Goal: Task Accomplishment & Management: Complete application form

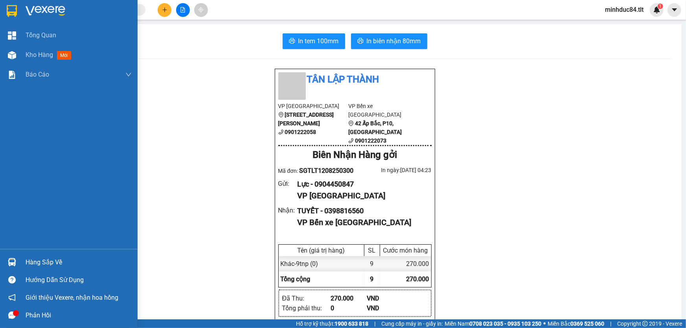
click at [13, 259] on img at bounding box center [12, 262] width 8 height 8
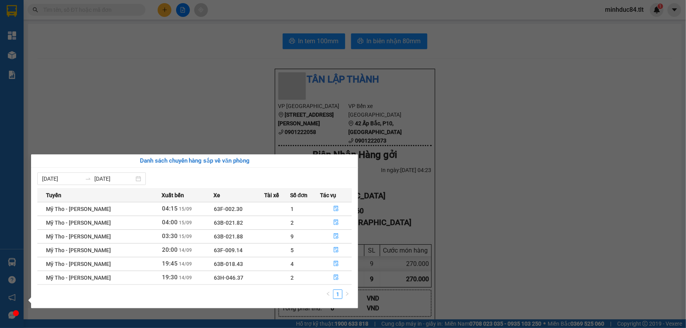
click at [552, 214] on section "Kết quả tìm kiếm ( 0 ) Bộ lọc Ngày tạo đơn gần nhất No Data minhduc84.tlt 1 Tổn…" at bounding box center [343, 164] width 686 height 328
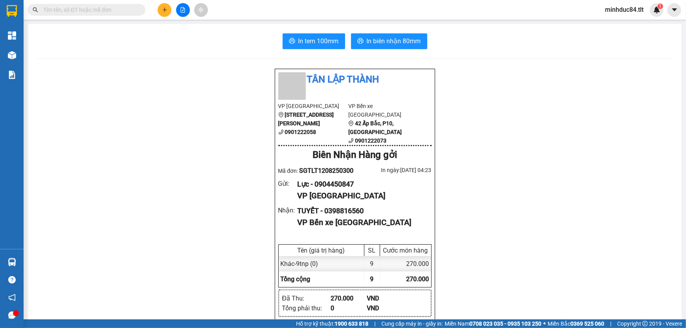
click at [117, 11] on input "text" at bounding box center [89, 10] width 93 height 9
click at [124, 20] on main "In tem 100mm In biên nhận 80mm Tân Lập Thành VP [GEOGRAPHIC_DATA] [GEOGRAPHIC_D…" at bounding box center [343, 160] width 686 height 320
click at [173, 11] on div at bounding box center [182, 10] width 59 height 14
click at [163, 9] on icon "plus" at bounding box center [165, 10] width 6 height 6
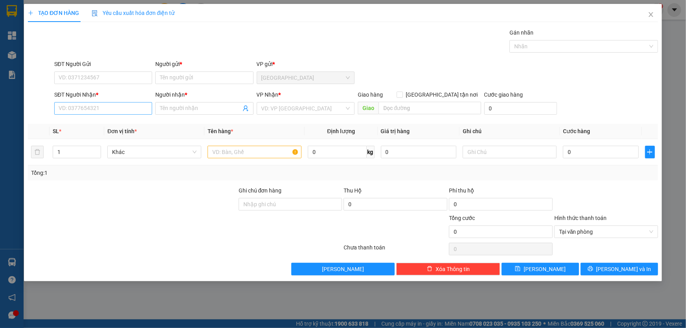
drag, startPoint x: 106, startPoint y: 96, endPoint x: 106, endPoint y: 104, distance: 7.9
click at [106, 101] on div "SĐT Người Nhận *" at bounding box center [103, 96] width 98 height 12
click at [102, 75] on input "SĐT Người Gửi" at bounding box center [103, 78] width 98 height 13
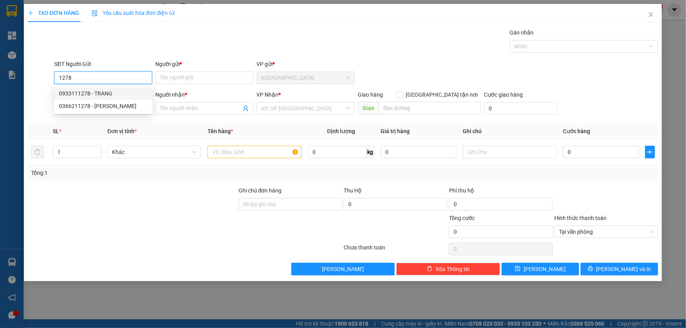
click at [107, 94] on div "0933111278 - TRANG" at bounding box center [103, 93] width 88 height 9
type input "0933111278"
type input "TRANG"
type input "0933111278"
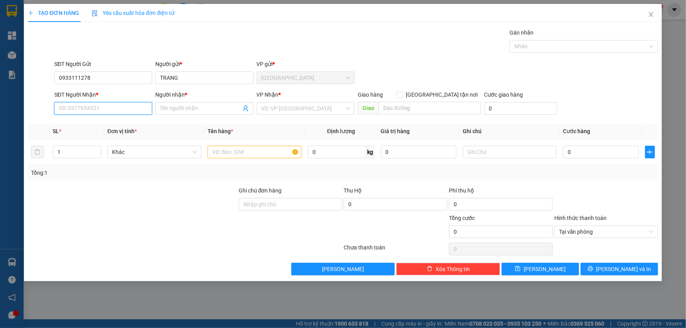
click at [110, 106] on input "SĐT Người Nhận *" at bounding box center [103, 108] width 98 height 13
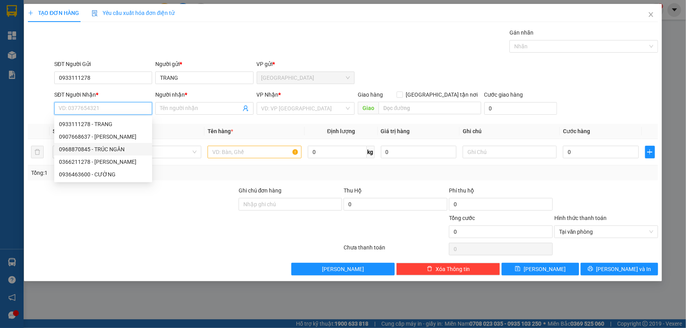
drag, startPoint x: 112, startPoint y: 144, endPoint x: 235, endPoint y: 118, distance: 125.4
click at [112, 144] on div "0968870845 - TRÚC NGÂN" at bounding box center [103, 149] width 98 height 13
type input "0968870845"
type input "TRÚC NGÂN"
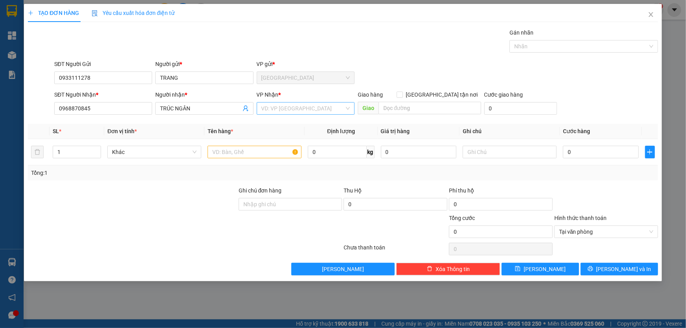
click at [289, 103] on input "search" at bounding box center [302, 109] width 83 height 12
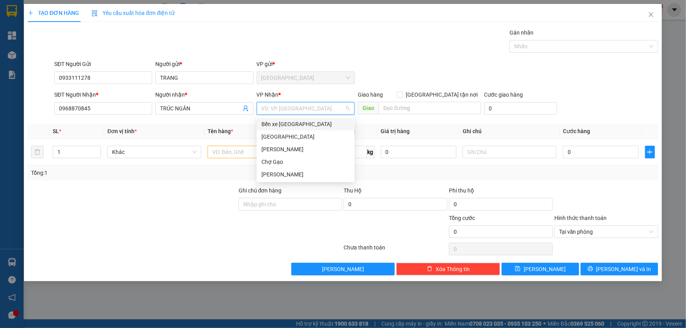
drag, startPoint x: 283, startPoint y: 123, endPoint x: 281, endPoint y: 149, distance: 26.4
click at [283, 124] on div "Bến xe [GEOGRAPHIC_DATA]" at bounding box center [305, 124] width 88 height 9
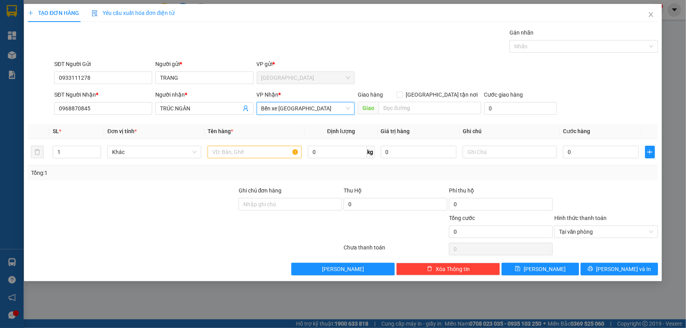
drag, startPoint x: 285, startPoint y: 106, endPoint x: 287, endPoint y: 114, distance: 7.8
click at [285, 107] on span "Bến xe [GEOGRAPHIC_DATA]" at bounding box center [305, 109] width 88 height 12
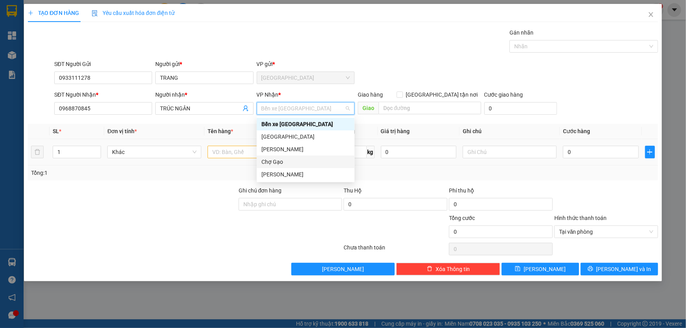
click at [272, 158] on div "Chợ Gạo" at bounding box center [305, 162] width 88 height 9
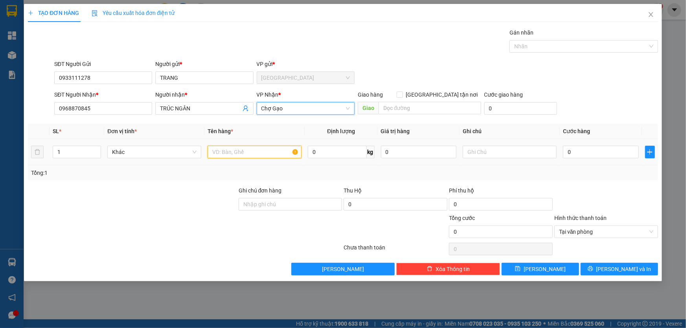
click at [233, 153] on input "text" at bounding box center [255, 152] width 94 height 13
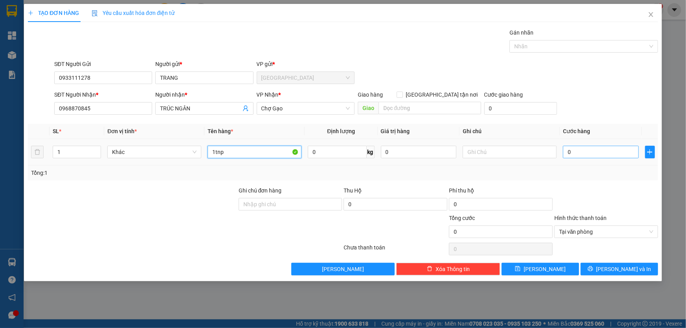
type input "1tnp"
click at [618, 154] on input "0" at bounding box center [601, 152] width 76 height 13
type input "4"
type input "40"
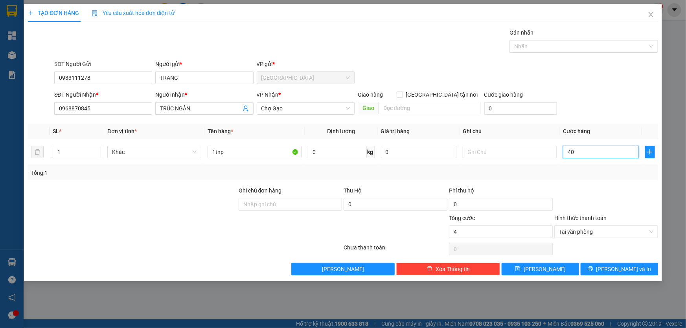
type input "40"
click at [650, 228] on span "Tại văn phòng" at bounding box center [606, 232] width 94 height 12
type input "40.000"
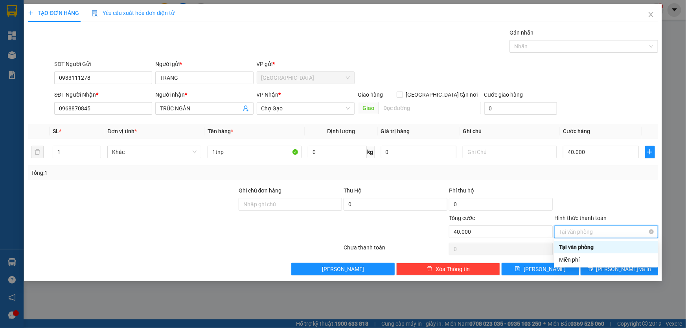
click at [649, 232] on span "Tại văn phòng" at bounding box center [606, 232] width 94 height 12
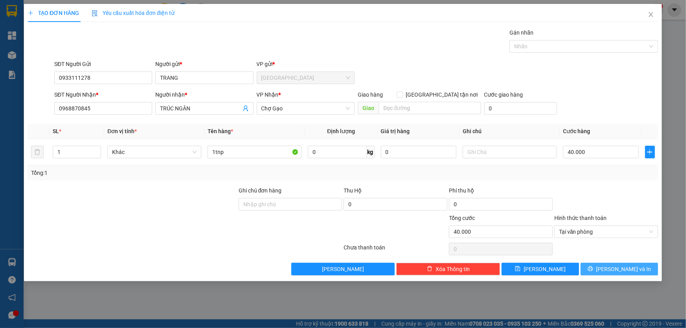
drag, startPoint x: 617, startPoint y: 204, endPoint x: 620, endPoint y: 263, distance: 59.8
click at [617, 204] on div at bounding box center [605, 200] width 105 height 28
drag, startPoint x: 617, startPoint y: 274, endPoint x: 613, endPoint y: 271, distance: 5.3
click at [617, 275] on button "[PERSON_NAME] và In" at bounding box center [619, 269] width 77 height 13
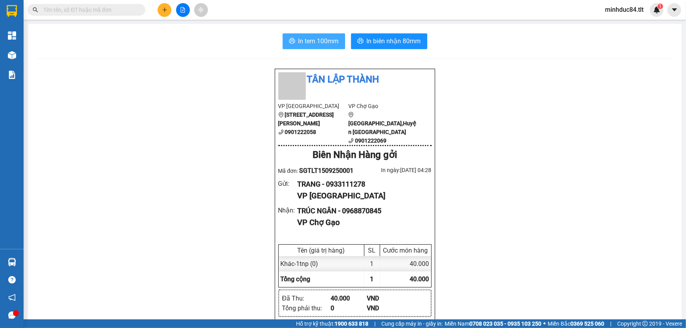
drag, startPoint x: 311, startPoint y: 36, endPoint x: 470, endPoint y: 97, distance: 170.7
click at [311, 36] on span "In tem 100mm" at bounding box center [318, 41] width 40 height 10
drag, startPoint x: 174, startPoint y: 9, endPoint x: 178, endPoint y: 8, distance: 4.3
click at [175, 9] on div at bounding box center [182, 10] width 59 height 14
click at [184, 6] on button at bounding box center [183, 10] width 14 height 14
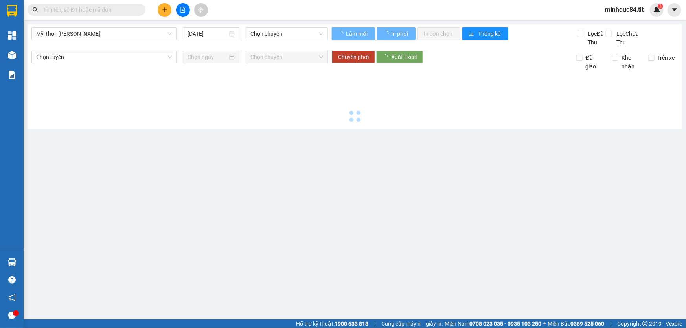
type input "[DATE]"
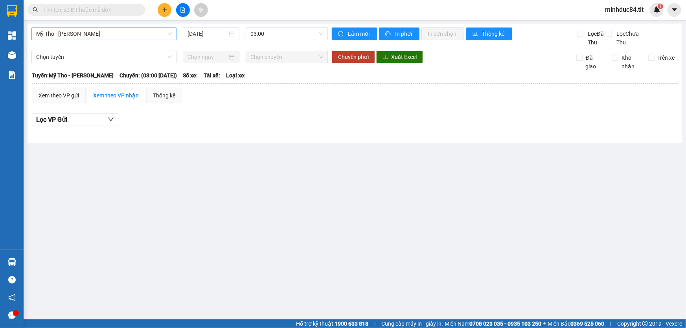
click at [129, 38] on span "Mỹ Tho - [PERSON_NAME]" at bounding box center [104, 34] width 136 height 12
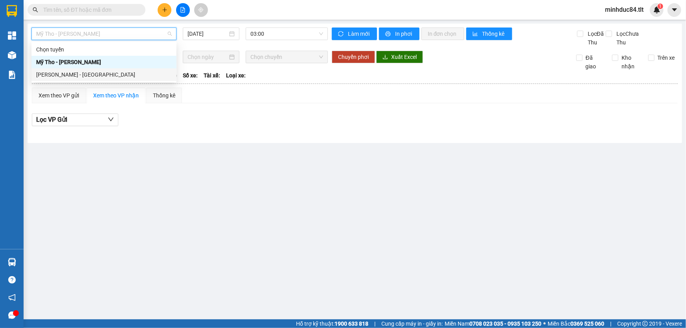
click at [105, 78] on div "[PERSON_NAME] - [GEOGRAPHIC_DATA]" at bounding box center [104, 74] width 136 height 9
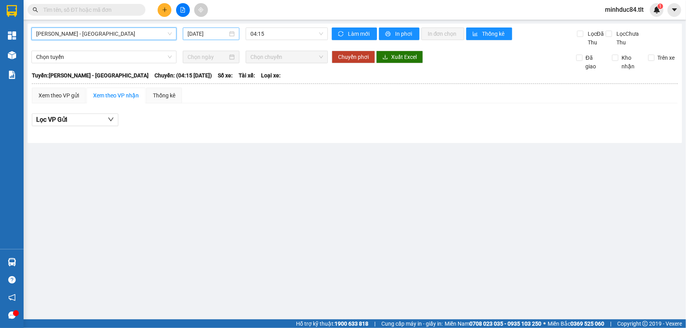
click at [191, 35] on input "[DATE]" at bounding box center [207, 33] width 40 height 9
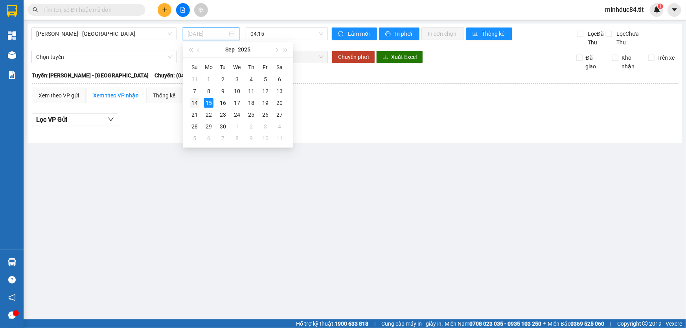
click at [195, 98] on div "14" at bounding box center [194, 102] width 9 height 9
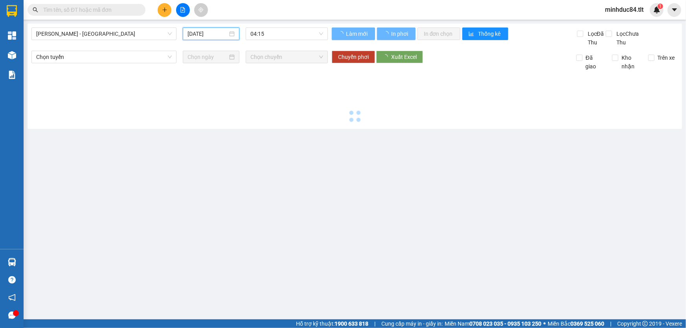
type input "[DATE]"
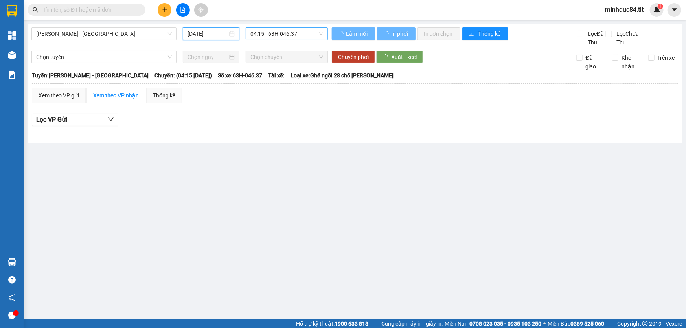
click at [283, 34] on span "04:15 - 63H-046.37" at bounding box center [286, 34] width 73 height 12
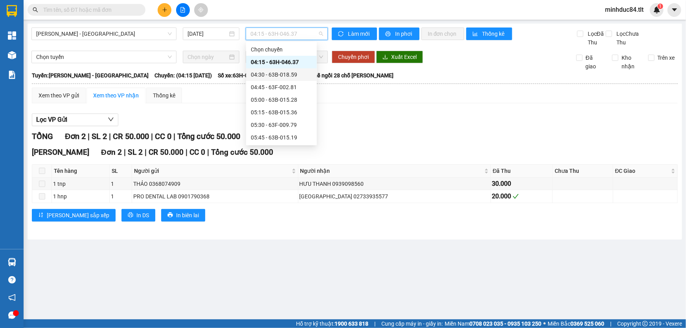
click at [292, 73] on div "04:30 - 63B-018.59" at bounding box center [281, 74] width 61 height 9
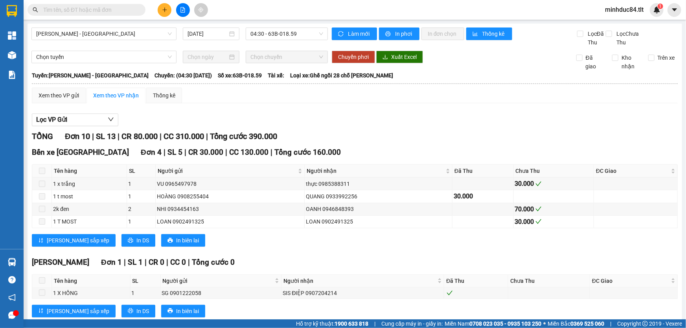
drag, startPoint x: 123, startPoint y: 8, endPoint x: 114, endPoint y: 6, distance: 9.2
click at [122, 8] on input "text" at bounding box center [89, 10] width 93 height 9
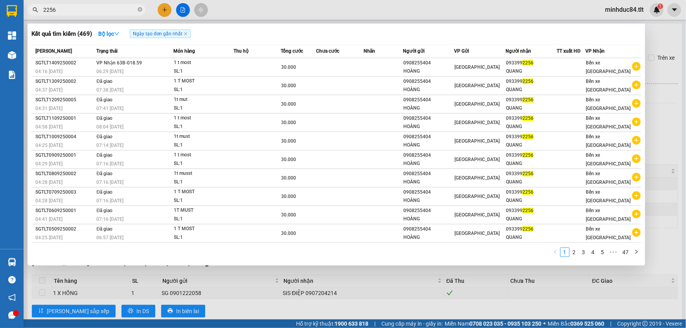
type input "2256"
click at [160, 9] on div at bounding box center [343, 164] width 686 height 328
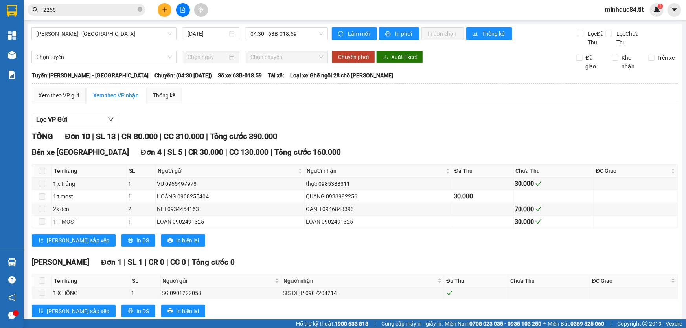
click at [162, 10] on icon "plus" at bounding box center [165, 10] width 6 height 6
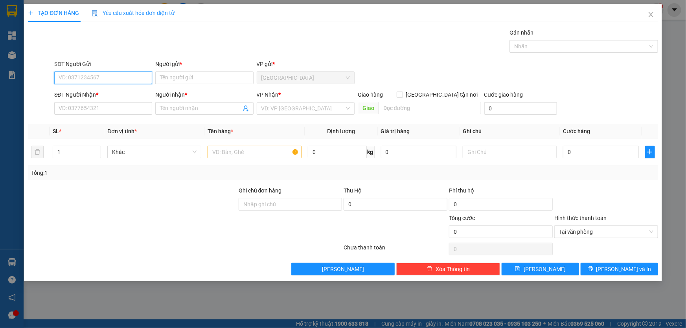
click at [130, 77] on input "SĐT Người Gửi" at bounding box center [103, 78] width 98 height 13
click at [91, 102] on div "0903870295 - [PERSON_NAME]" at bounding box center [103, 106] width 88 height 9
type input "0903870295"
type input "[PERSON_NAME]"
type input "0903870295"
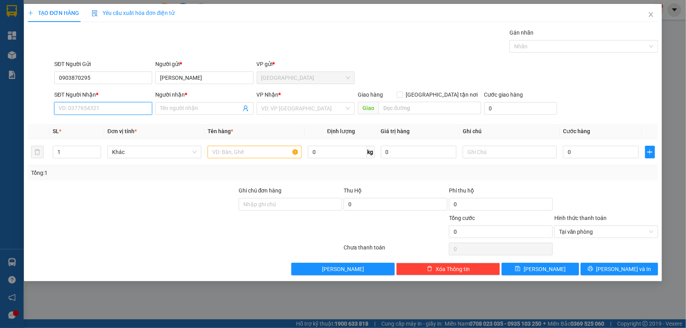
click at [88, 102] on input "SĐT Người Nhận *" at bounding box center [103, 108] width 98 height 13
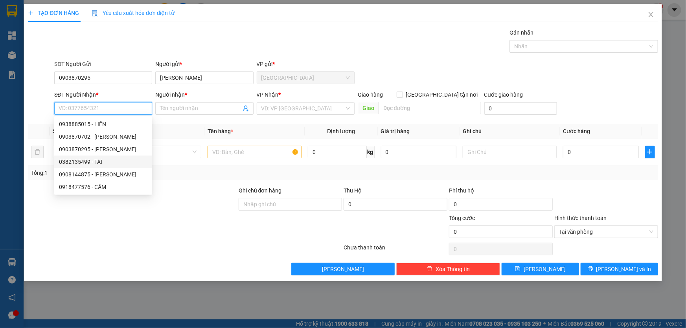
click at [120, 158] on div "0382135499 - TÀI" at bounding box center [103, 162] width 88 height 9
type input "0382135499"
type input "TÀI"
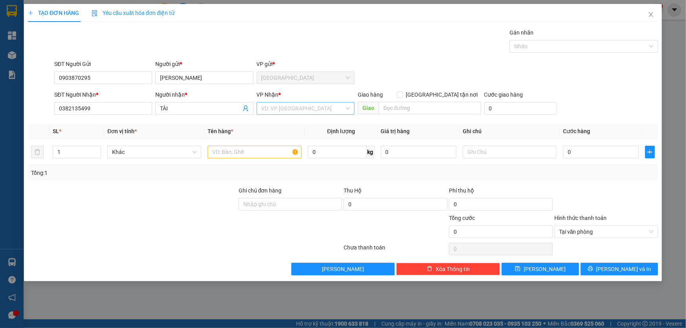
drag, startPoint x: 316, startPoint y: 114, endPoint x: 325, endPoint y: 107, distance: 11.5
click at [315, 114] on div "VP Nhận * VD: VP [GEOGRAPHIC_DATA]" at bounding box center [306, 104] width 98 height 28
click at [320, 105] on input "search" at bounding box center [302, 109] width 83 height 12
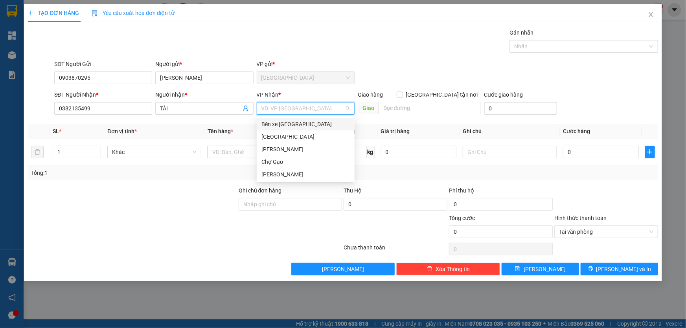
click at [288, 127] on div "Bến xe [GEOGRAPHIC_DATA]" at bounding box center [305, 124] width 88 height 9
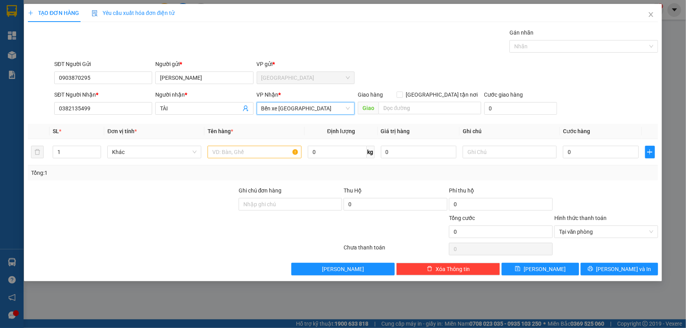
click at [294, 107] on span "Bến xe [GEOGRAPHIC_DATA]" at bounding box center [305, 109] width 88 height 12
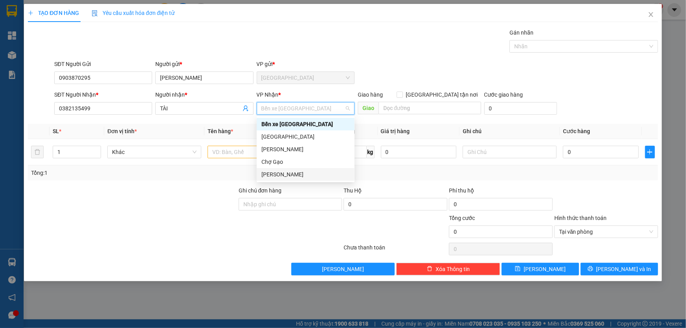
click at [301, 171] on div "[PERSON_NAME]" at bounding box center [305, 174] width 88 height 9
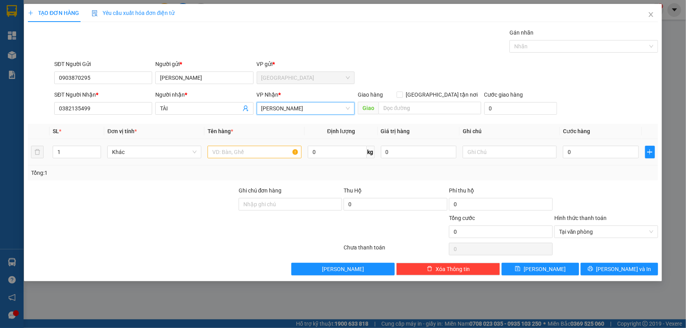
click at [253, 146] on div at bounding box center [255, 152] width 94 height 16
click at [255, 152] on input "text" at bounding box center [255, 152] width 94 height 13
type input "1k giấy"
click at [617, 161] on td "0" at bounding box center [601, 152] width 82 height 26
click at [618, 160] on div "0" at bounding box center [601, 152] width 76 height 16
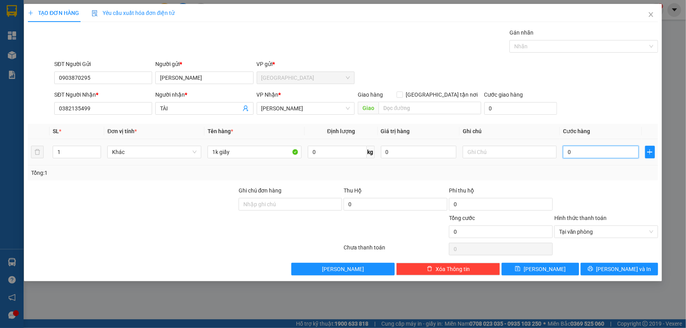
click at [615, 153] on input "0" at bounding box center [601, 152] width 76 height 13
type input "3"
type input "30"
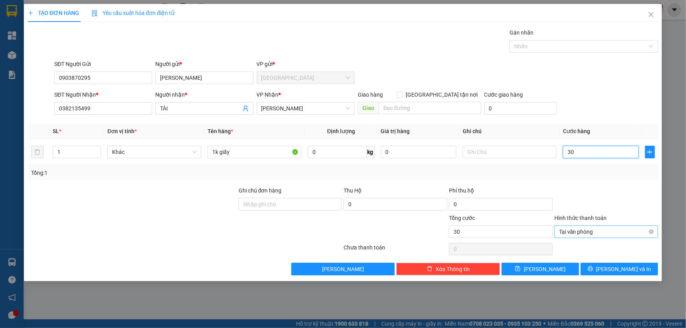
click at [651, 227] on span "Tại văn phòng" at bounding box center [606, 232] width 94 height 12
type input "30.000"
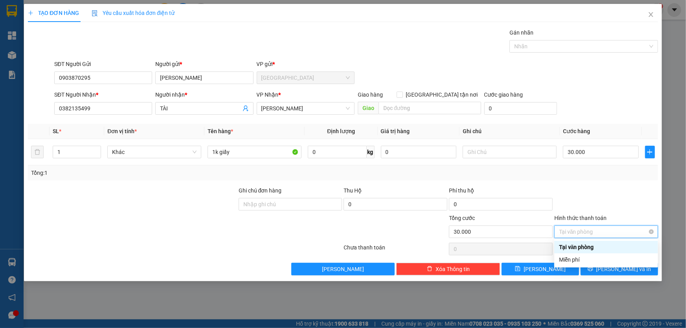
type input "30.000"
drag, startPoint x: 649, startPoint y: 233, endPoint x: 625, endPoint y: 197, distance: 43.7
click at [612, 193] on div at bounding box center [605, 200] width 105 height 28
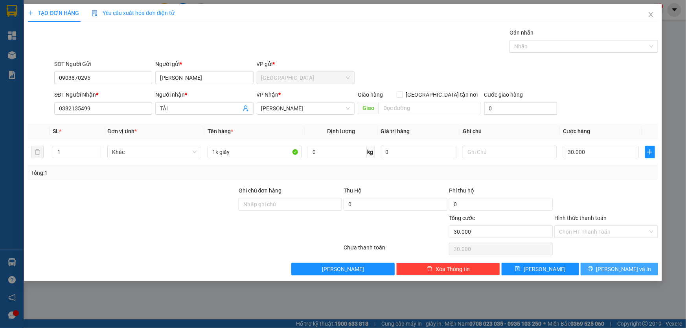
drag, startPoint x: 625, startPoint y: 263, endPoint x: 574, endPoint y: 208, distance: 75.1
click at [625, 263] on button "[PERSON_NAME] và In" at bounding box center [619, 269] width 77 height 13
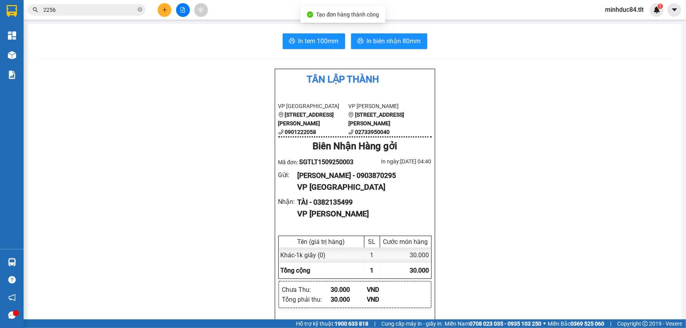
click at [403, 48] on button "In biên nhận 80mm" at bounding box center [389, 41] width 76 height 16
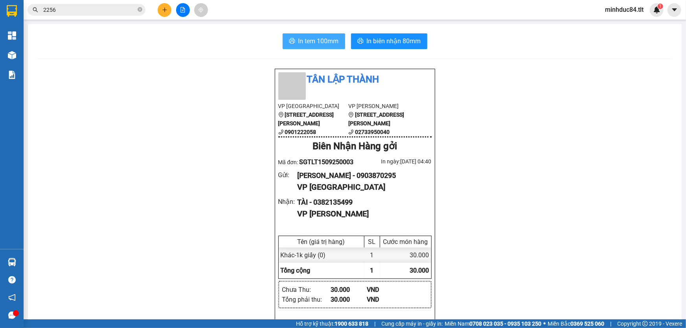
click at [330, 39] on span "In tem 100mm" at bounding box center [318, 41] width 40 height 10
